Goal: Transaction & Acquisition: Purchase product/service

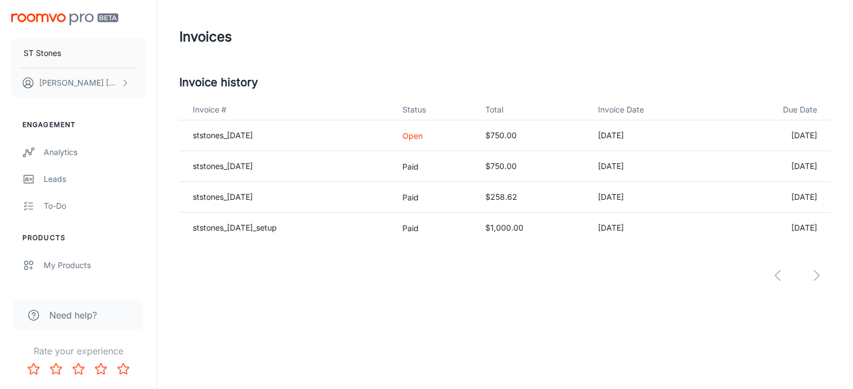
click at [265, 129] on td "ststones_[DATE]" at bounding box center [285, 135] width 213 height 31
click at [253, 132] on link "ststones_[DATE]" at bounding box center [223, 136] width 60 height 10
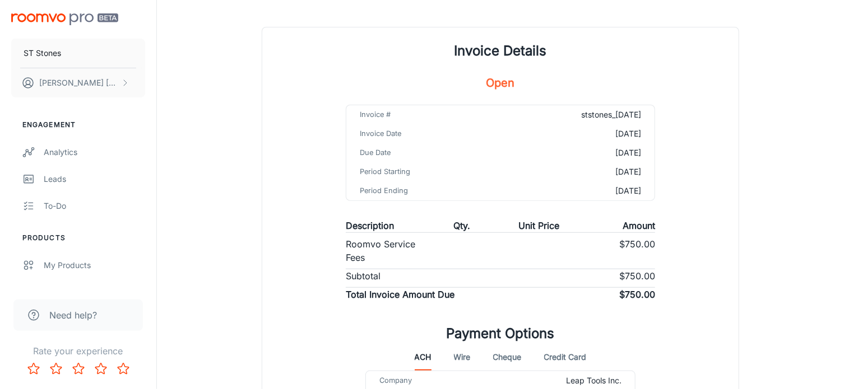
scroll to position [211, 0]
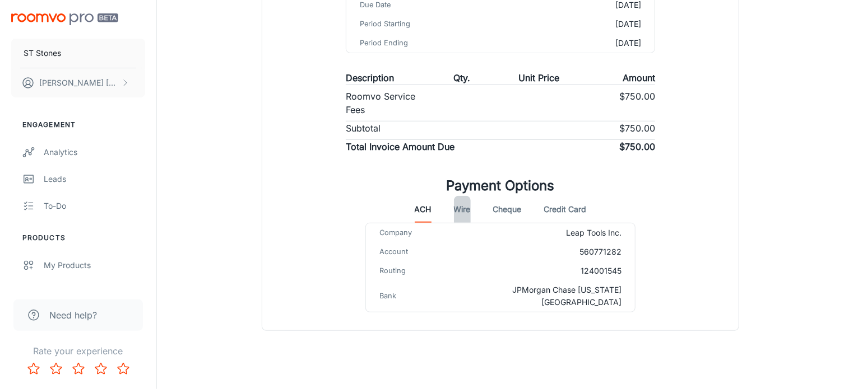
click at [459, 212] on button "Wire" at bounding box center [462, 209] width 17 height 27
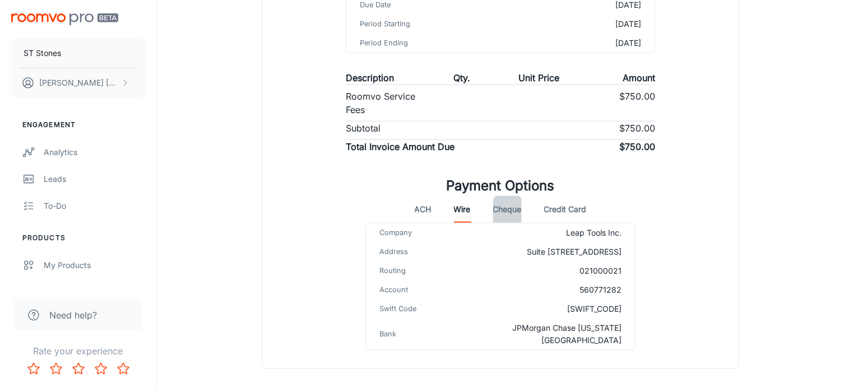
click at [514, 208] on button "Cheque" at bounding box center [507, 209] width 29 height 27
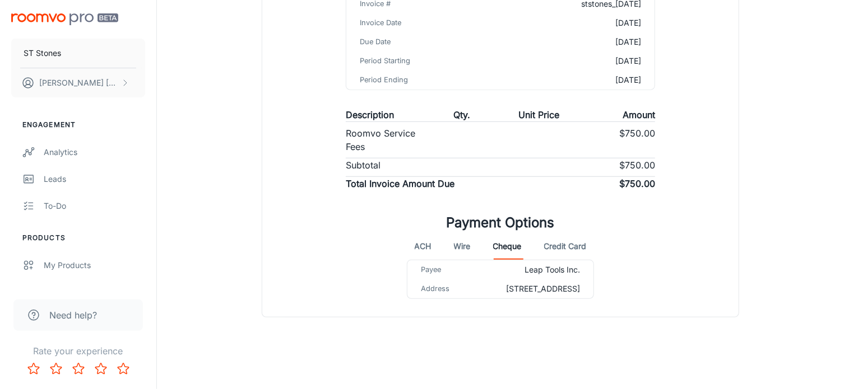
click at [566, 233] on button "Credit Card" at bounding box center [565, 246] width 43 height 27
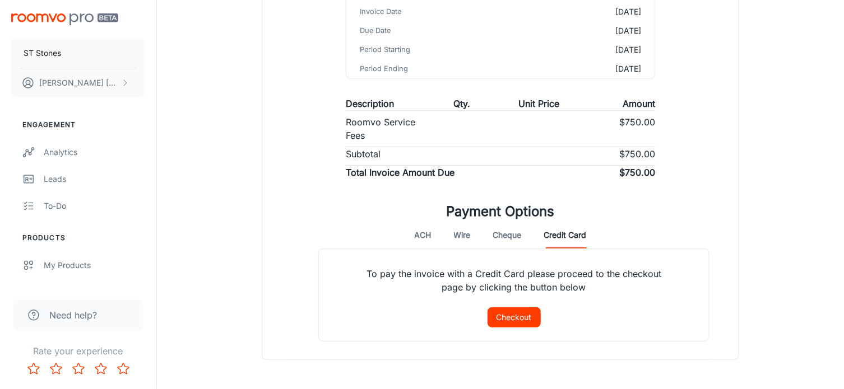
click at [518, 319] on button "Checkout" at bounding box center [513, 318] width 53 height 20
